Goal: Find specific page/section: Find specific page/section

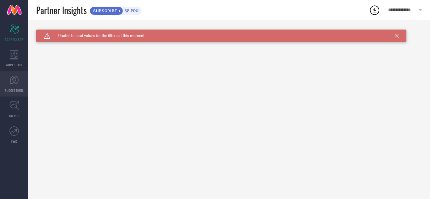
click at [14, 88] on span "SUGGESTIONS" at bounding box center [14, 90] width 19 height 5
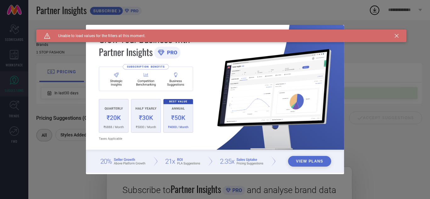
click at [396, 36] on icon at bounding box center [397, 36] width 4 height 4
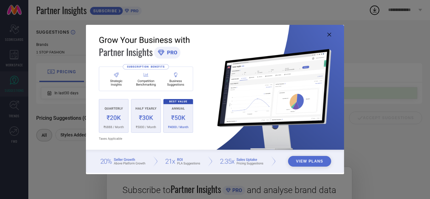
click at [328, 34] on icon at bounding box center [329, 35] width 4 height 4
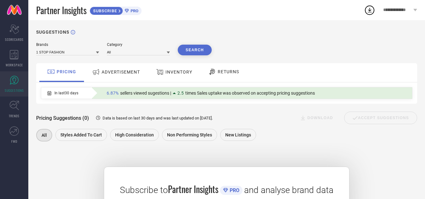
click at [117, 73] on span "ADVERTISEMENT" at bounding box center [121, 72] width 38 height 5
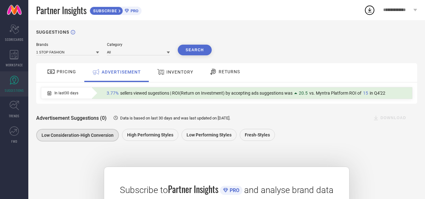
click at [71, 73] on span "PRICING" at bounding box center [67, 71] width 20 height 5
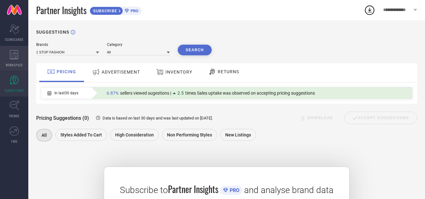
click at [12, 61] on div "WORKSPACE" at bounding box center [14, 58] width 28 height 25
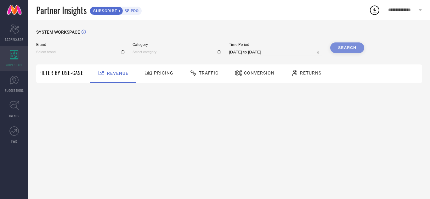
type input "1 STOP FASHION"
type input "All"
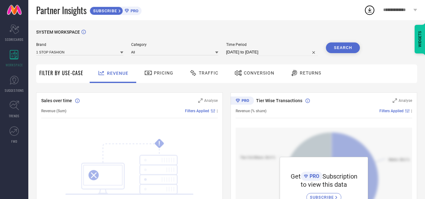
click at [253, 72] on span "Conversion" at bounding box center [259, 73] width 31 height 5
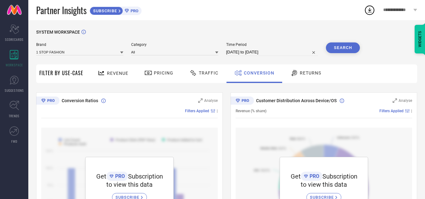
click at [308, 75] on span "Returns" at bounding box center [310, 73] width 21 height 5
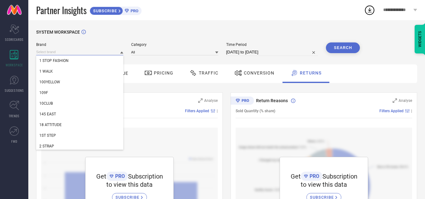
click at [71, 54] on input at bounding box center [79, 52] width 87 height 7
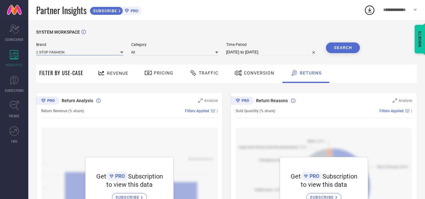
click at [71, 54] on input at bounding box center [79, 52] width 87 height 7
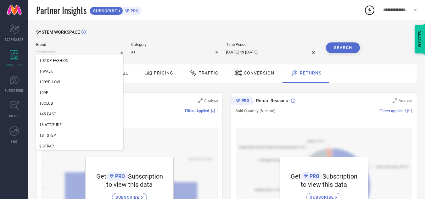
click at [71, 54] on input at bounding box center [79, 52] width 87 height 7
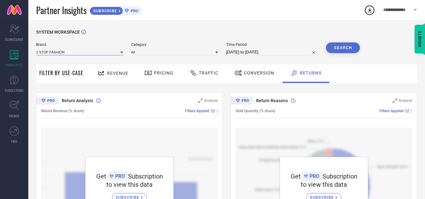
click at [71, 54] on input at bounding box center [79, 52] width 87 height 7
type input "j"
type input "J"
type input "E"
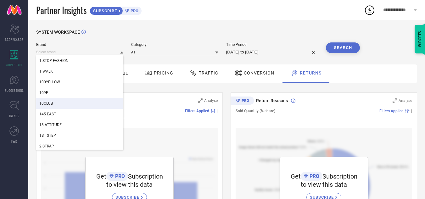
click at [152, 100] on div "Return Analysis" at bounding box center [121, 101] width 141 height 6
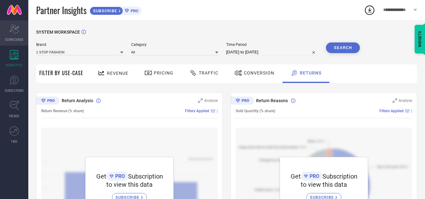
click at [15, 41] on span "SCORECARDS" at bounding box center [14, 39] width 19 height 5
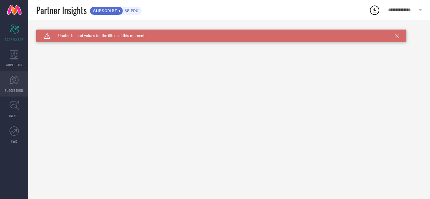
click at [15, 88] on span "SUGGESTIONS" at bounding box center [14, 90] width 19 height 5
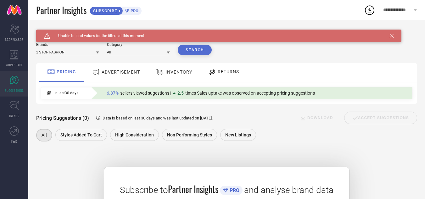
click at [120, 71] on span "ADVERTISEMENT" at bounding box center [121, 72] width 38 height 5
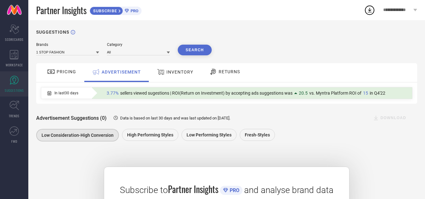
click at [67, 74] on span "PRICING" at bounding box center [67, 71] width 20 height 5
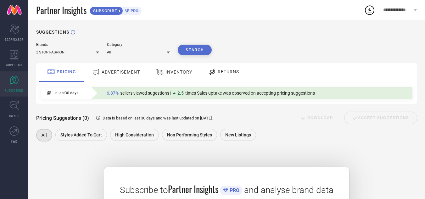
click at [177, 72] on span "INVENTORY" at bounding box center [179, 72] width 27 height 5
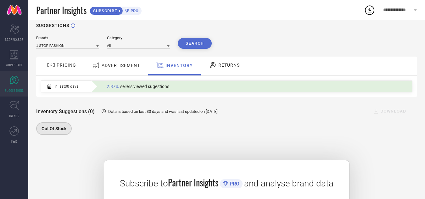
scroll to position [5, 0]
